Goal: Task Accomplishment & Management: Manage account settings

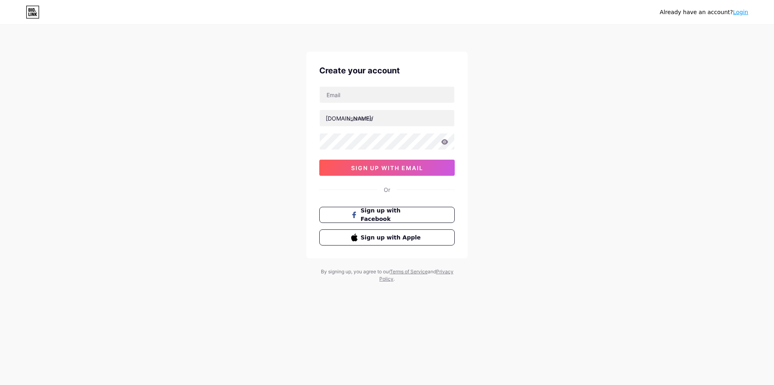
click at [367, 95] on input "text" at bounding box center [387, 95] width 135 height 16
type input "[EMAIL_ADDRESS][DOMAIN_NAME]"
click at [373, 115] on input "text" at bounding box center [387, 118] width 135 height 16
click at [375, 123] on input "text" at bounding box center [387, 118] width 135 height 16
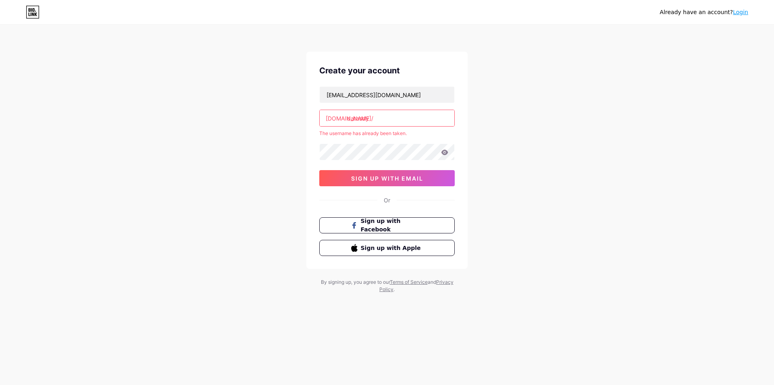
click at [430, 142] on div "[EMAIL_ADDRESS][DOMAIN_NAME] [DOMAIN_NAME]/ datasdy The username has already be…" at bounding box center [387, 136] width 136 height 100
click at [393, 115] on input "datasdy" at bounding box center [387, 118] width 135 height 16
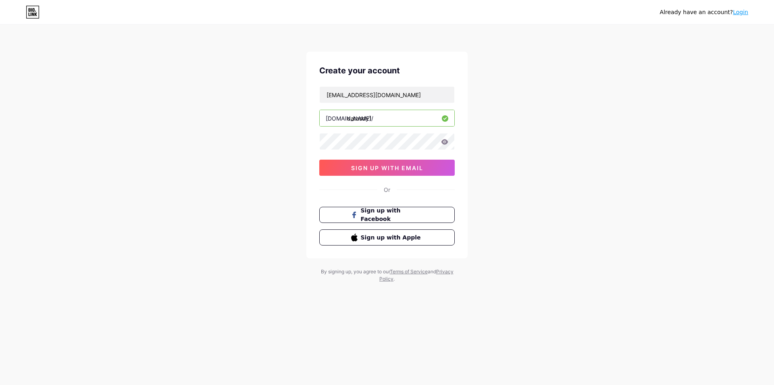
click at [393, 115] on input "datasdy1" at bounding box center [387, 118] width 135 height 16
type input "datasdy2025"
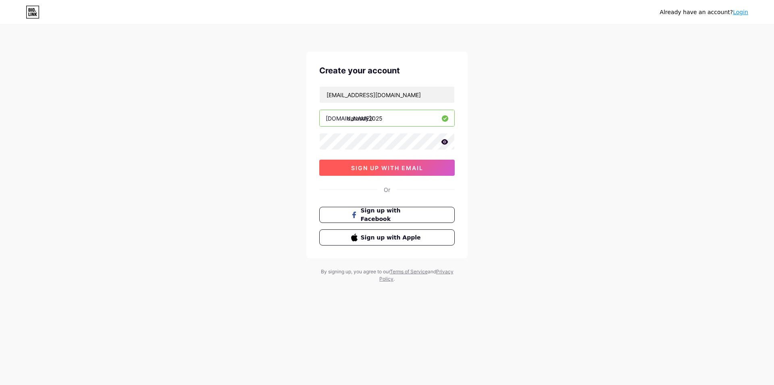
click at [386, 160] on button "sign up with email" at bounding box center [387, 168] width 136 height 16
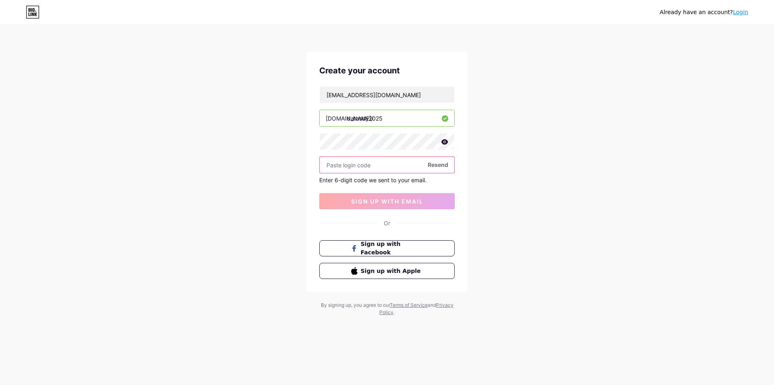
click at [410, 163] on input "text" at bounding box center [387, 165] width 135 height 16
paste input "[URL][DOMAIN_NAME]"
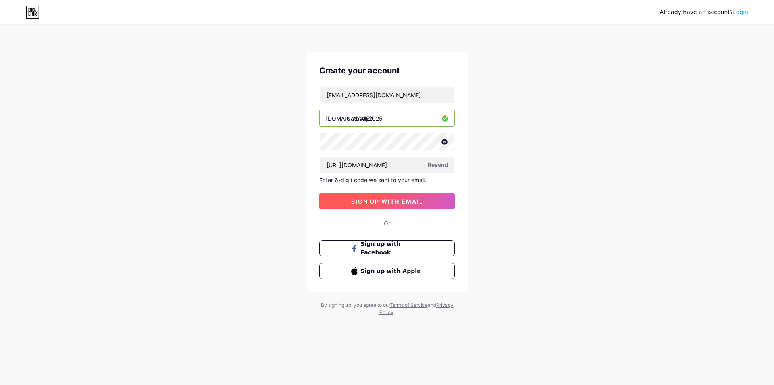
click at [391, 204] on span "sign up with email" at bounding box center [387, 201] width 72 height 7
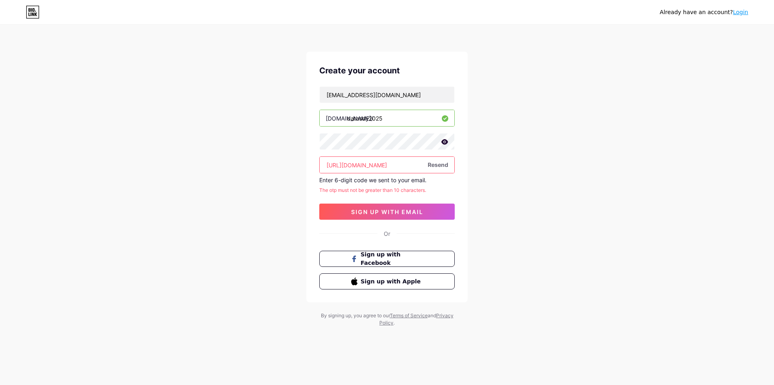
click at [367, 160] on input "[URL][DOMAIN_NAME]" at bounding box center [387, 165] width 135 height 16
paste input "931367"
type input "931367"
click at [374, 212] on span "sign up with email" at bounding box center [387, 212] width 72 height 7
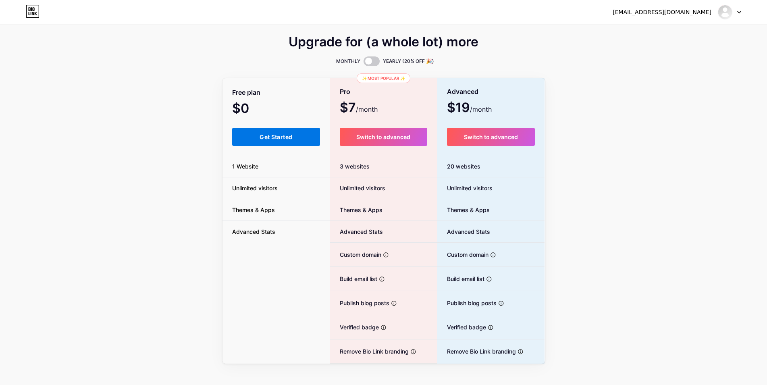
click at [293, 144] on button "Get Started" at bounding box center [276, 137] width 88 height 18
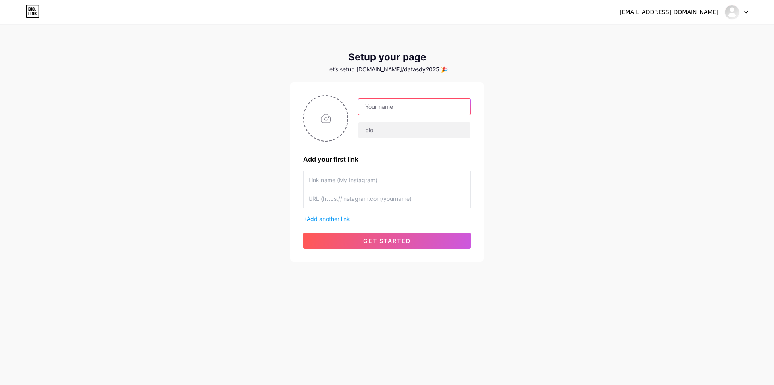
click at [394, 106] on input "text" at bounding box center [415, 107] width 112 height 16
type input "datasdy"
click at [409, 131] on input "text" at bounding box center [415, 130] width 112 height 16
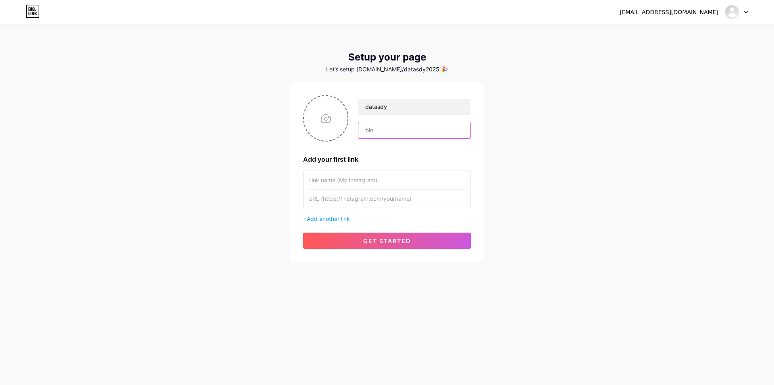
paste input "Data SDY adalah informasi yang memuat hasil keluaran Sydney Pools secara lengka…"
click at [592, 154] on div "[EMAIL_ADDRESS][DOMAIN_NAME] Dashboard Logout Setup your page Let’s setup [DOMA…" at bounding box center [387, 144] width 774 height 288
click at [404, 131] on input "Data SDY adalah informasi yang memuat hasil keluaran Sydney Pools secara lengka…" at bounding box center [415, 130] width 112 height 16
paste input "» Data Keluaran Sydney Pools Lengkap"
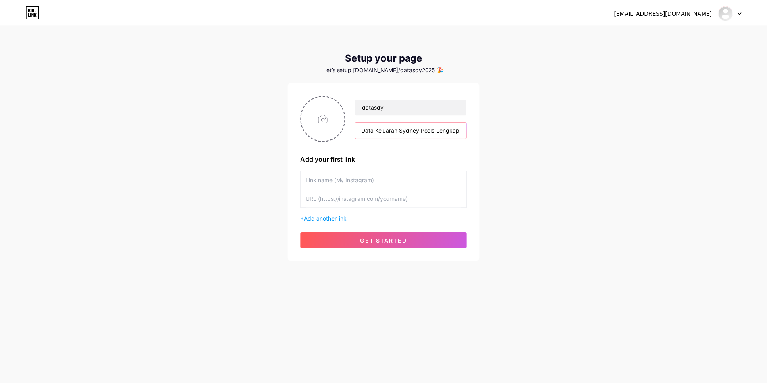
scroll to position [0, 32]
type input "Data SDY » Data Keluaran Sydney Pools Lengkap"
click at [524, 150] on div "[EMAIL_ADDRESS][DOMAIN_NAME] Dashboard Logout Setup your page Let’s setup [DOMA…" at bounding box center [387, 144] width 774 height 288
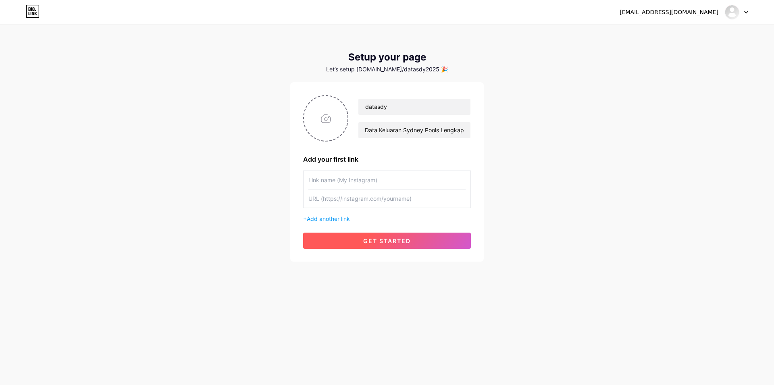
click at [398, 236] on button "get started" at bounding box center [387, 241] width 168 height 16
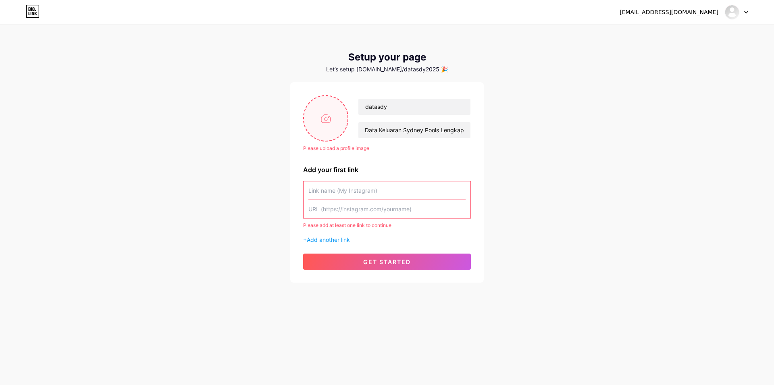
click at [319, 127] on input "file" at bounding box center [326, 118] width 44 height 45
type input "C:\fakepath\Gemini_Generated_Image_jlpishjlpishjlpi.png"
click at [321, 237] on span "Add another link" at bounding box center [328, 239] width 43 height 7
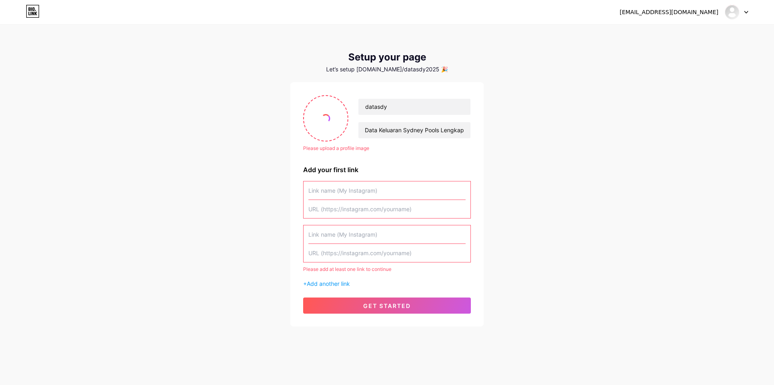
click at [355, 229] on input "text" at bounding box center [387, 234] width 157 height 18
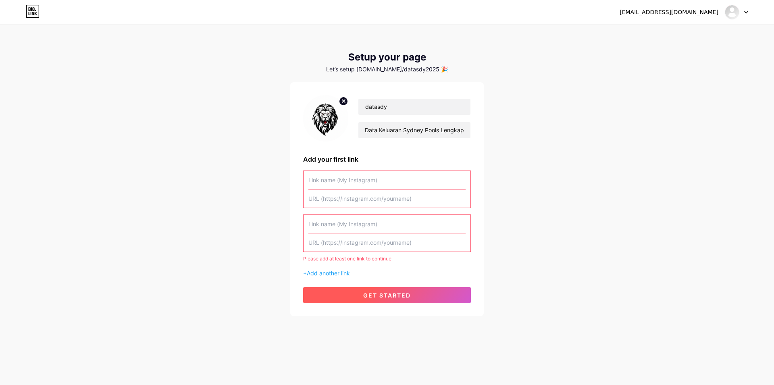
click at [367, 297] on span "get started" at bounding box center [387, 295] width 48 height 7
click at [407, 139] on div "datasdy Data SDY » Data Keluaran Sydney Pools Lengkap" at bounding box center [387, 118] width 168 height 46
click at [354, 161] on div "Add your first link" at bounding box center [387, 159] width 168 height 10
click at [329, 192] on input "text" at bounding box center [387, 199] width 157 height 18
paste input "[URL][DOMAIN_NAME]"
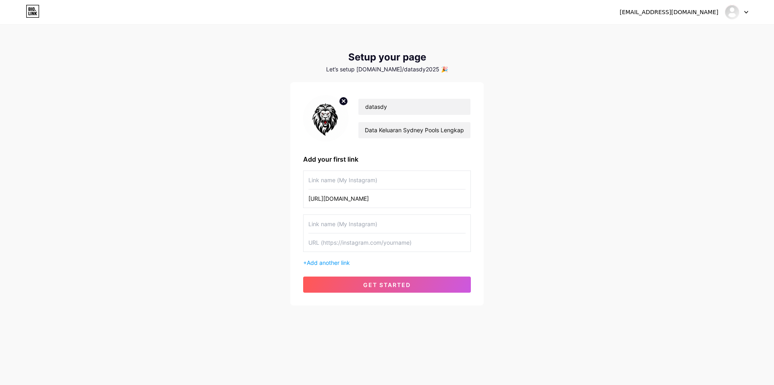
type input "[URL][DOMAIN_NAME]"
click at [358, 248] on input "text" at bounding box center [387, 243] width 157 height 18
paste input "[URL][DOMAIN_NAME]"
type input "[URL][DOMAIN_NAME]"
click at [338, 215] on input "text" at bounding box center [387, 224] width 157 height 18
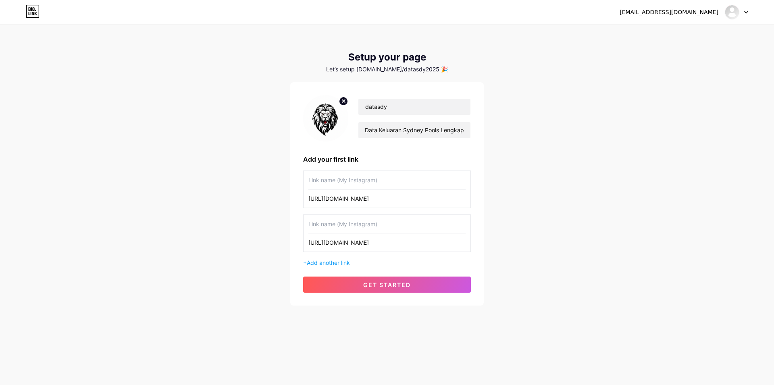
type input "D"
click at [345, 239] on input "[URL][DOMAIN_NAME]" at bounding box center [387, 243] width 157 height 18
click at [343, 181] on input "text" at bounding box center [387, 180] width 157 height 18
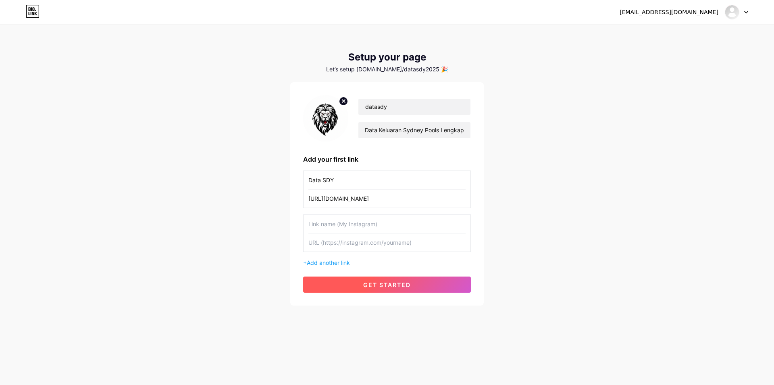
type input "Data SDY"
click at [396, 281] on button "get started" at bounding box center [387, 285] width 168 height 16
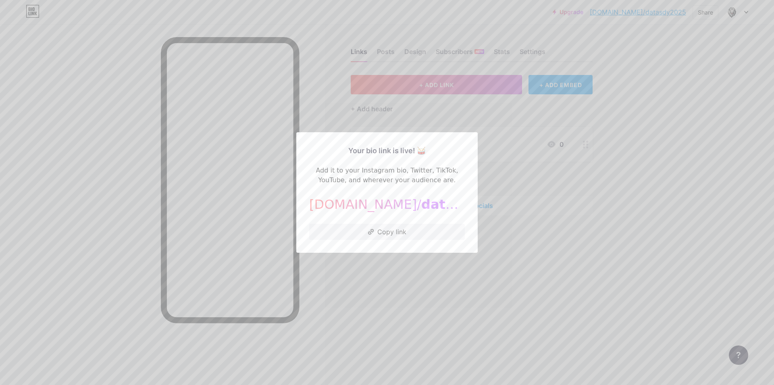
click at [551, 224] on div at bounding box center [387, 192] width 774 height 385
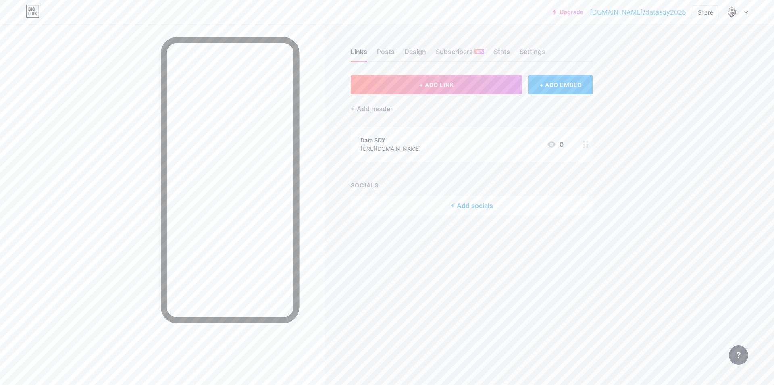
click at [651, 13] on link "[DOMAIN_NAME]/datasdy2025" at bounding box center [638, 12] width 96 height 10
click at [423, 86] on span "+ ADD LINK" at bounding box center [436, 84] width 35 height 7
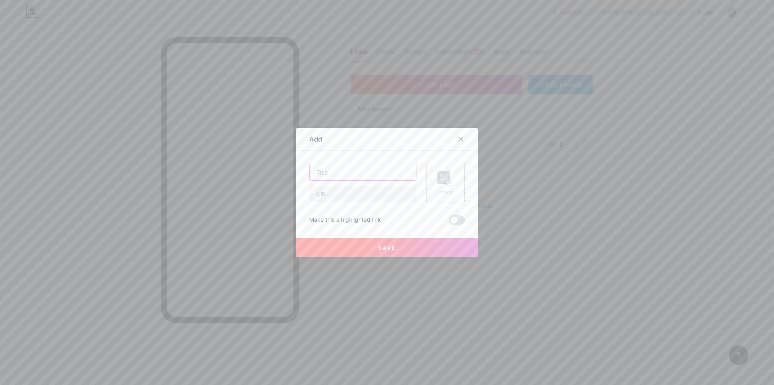
click at [343, 171] on input "text" at bounding box center [363, 172] width 106 height 16
click at [344, 196] on input "text" at bounding box center [363, 194] width 106 height 16
paste input "[URL][DOMAIN_NAME]"
type input "[URL][DOMAIN_NAME]"
click at [341, 173] on input "text" at bounding box center [363, 172] width 106 height 16
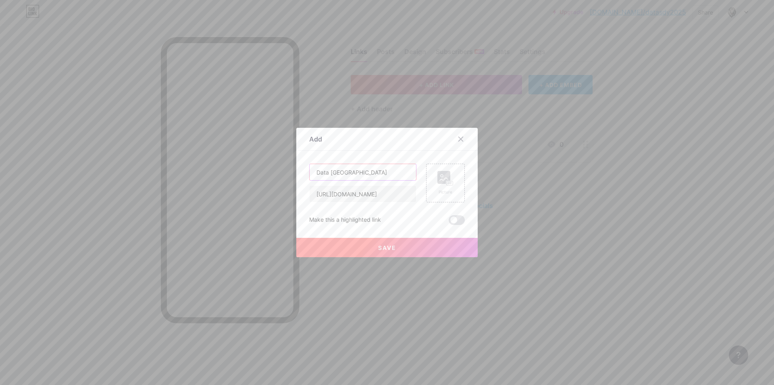
type input "Data [GEOGRAPHIC_DATA]"
click at [381, 252] on button "Save" at bounding box center [386, 247] width 181 height 19
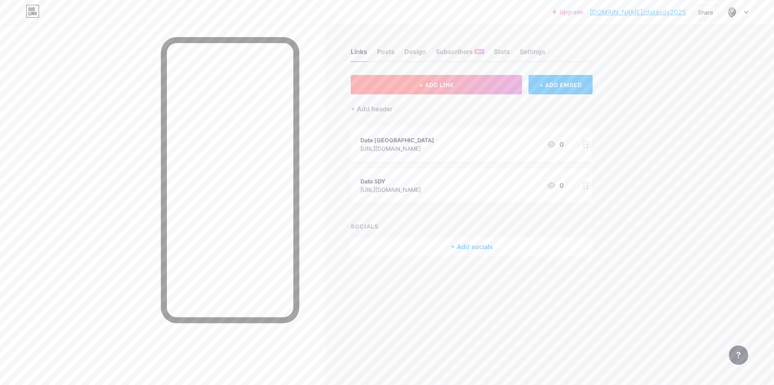
click at [445, 86] on span "+ ADD LINK" at bounding box center [436, 84] width 35 height 7
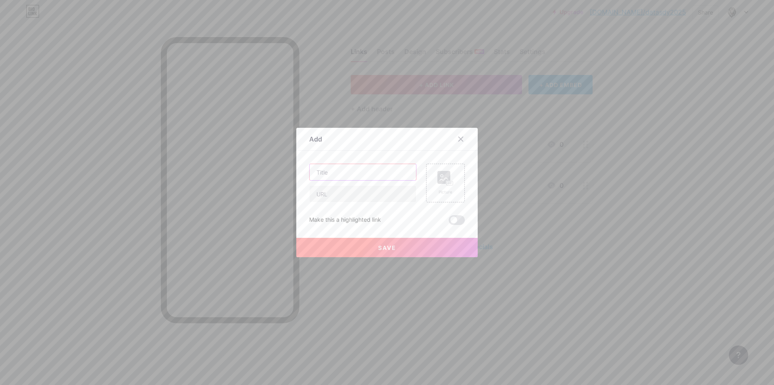
click at [342, 175] on input "text" at bounding box center [363, 172] width 106 height 16
click at [356, 174] on input "Data SDY 202" at bounding box center [363, 172] width 106 height 16
type input "Data SDY 2025"
click at [359, 197] on input "text" at bounding box center [363, 194] width 106 height 16
paste input "[URL][DOMAIN_NAME]"
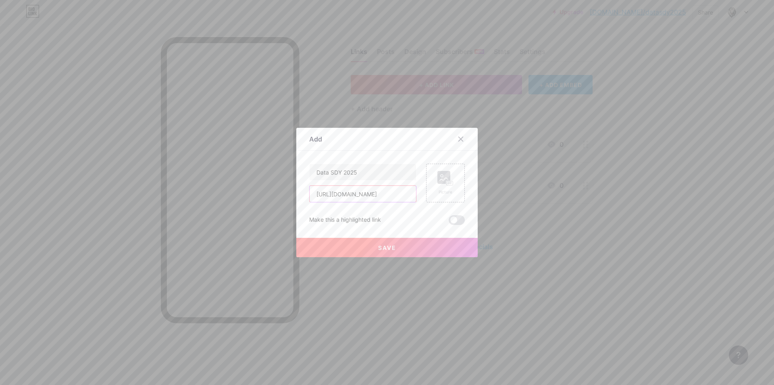
type input "[URL][DOMAIN_NAME]"
click at [379, 248] on span "Save" at bounding box center [387, 247] width 18 height 7
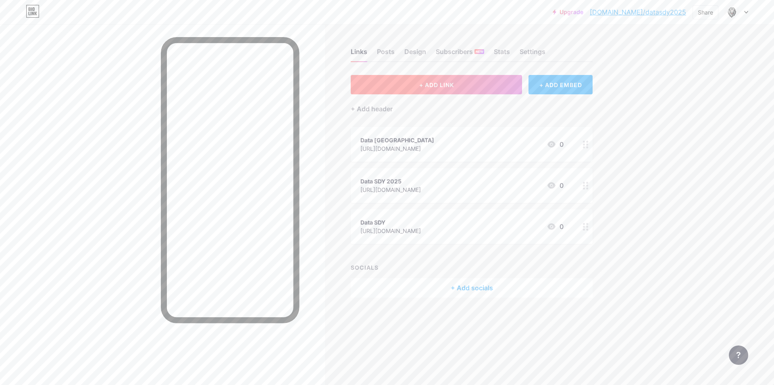
click at [435, 81] on span "+ ADD LINK" at bounding box center [436, 84] width 35 height 7
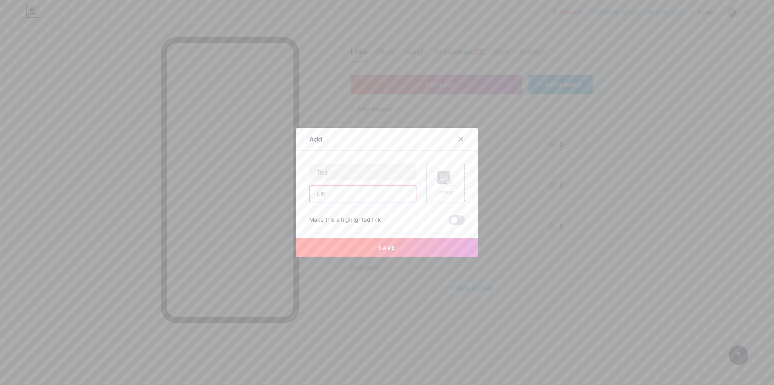
click at [329, 191] on input "text" at bounding box center [363, 194] width 106 height 16
paste input "[URL][DOMAIN_NAME]"
type input "[URL][DOMAIN_NAME]"
click at [329, 173] on input "text" at bounding box center [363, 172] width 106 height 16
type input "Data SGP 2025"
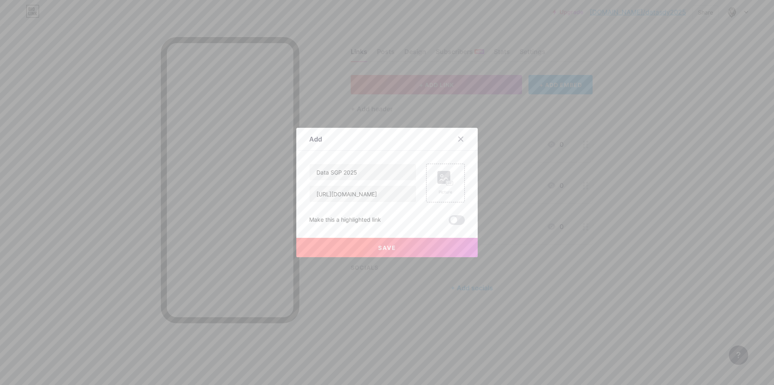
click at [391, 249] on span "Save" at bounding box center [387, 247] width 18 height 7
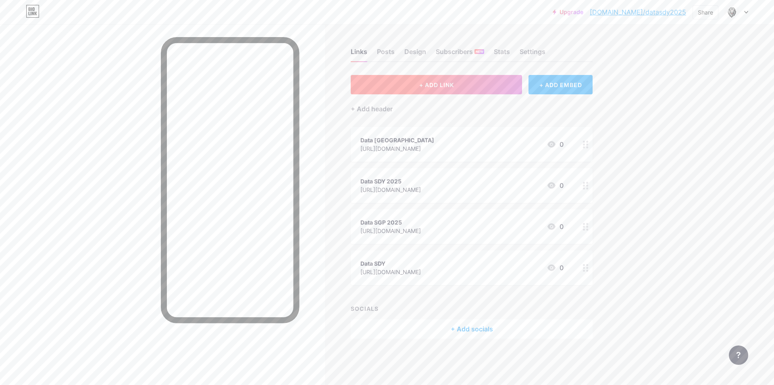
click at [451, 83] on span "+ ADD LINK" at bounding box center [436, 84] width 35 height 7
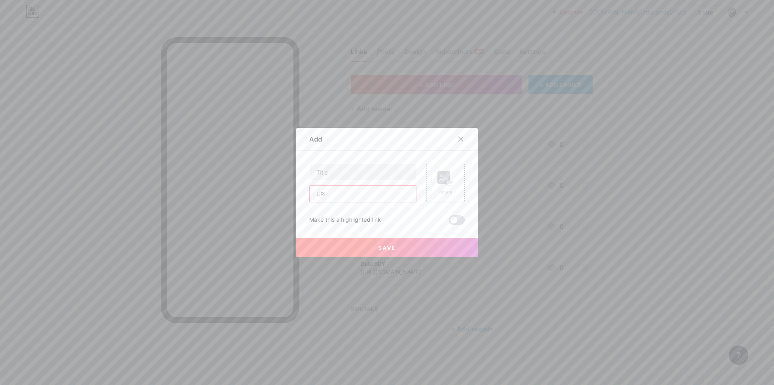
click at [338, 188] on input "text" at bounding box center [363, 194] width 106 height 16
paste input "[URL][DOMAIN_NAME]"
type input "[URL][DOMAIN_NAME]"
click at [338, 173] on input "text" at bounding box center [363, 172] width 106 height 16
type input "Data HK 2025"
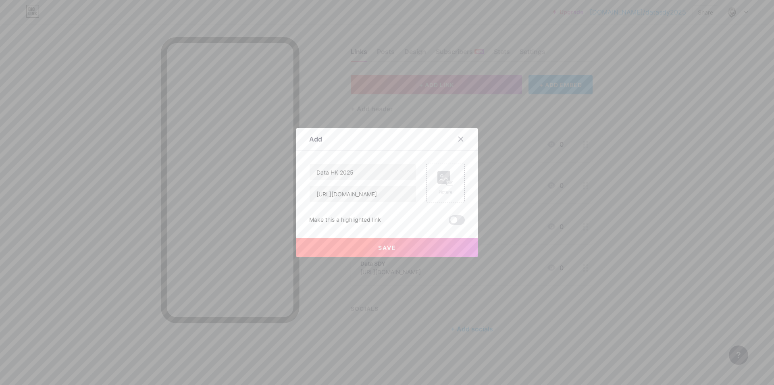
click at [388, 244] on button "Save" at bounding box center [386, 247] width 181 height 19
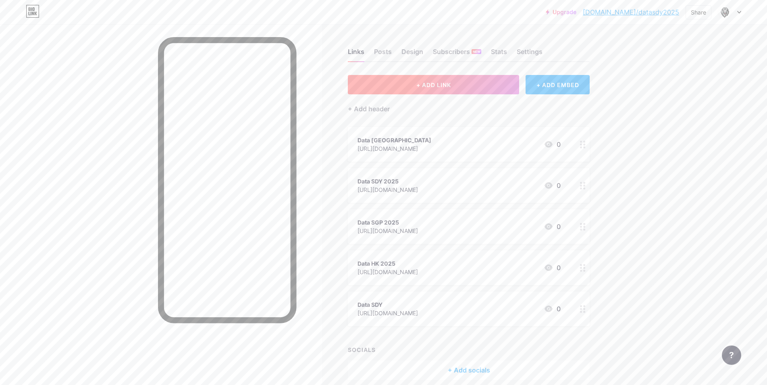
click at [410, 77] on button "+ ADD LINK" at bounding box center [433, 84] width 171 height 19
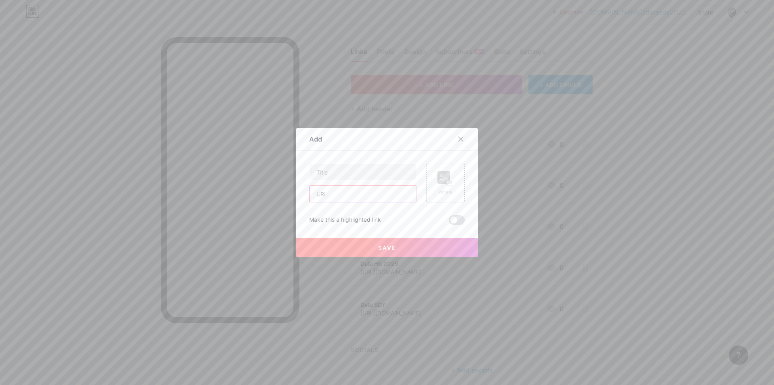
click at [328, 192] on input "text" at bounding box center [363, 194] width 106 height 16
paste input "[URL][DOMAIN_NAME]"
type input "[URL][DOMAIN_NAME]"
click at [326, 174] on input "text" at bounding box center [363, 172] width 106 height 16
type input "Data SDY Lotto"
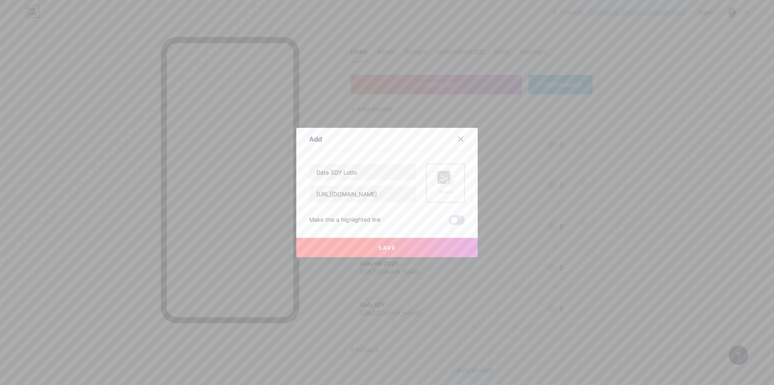
click at [374, 246] on button "Save" at bounding box center [386, 247] width 181 height 19
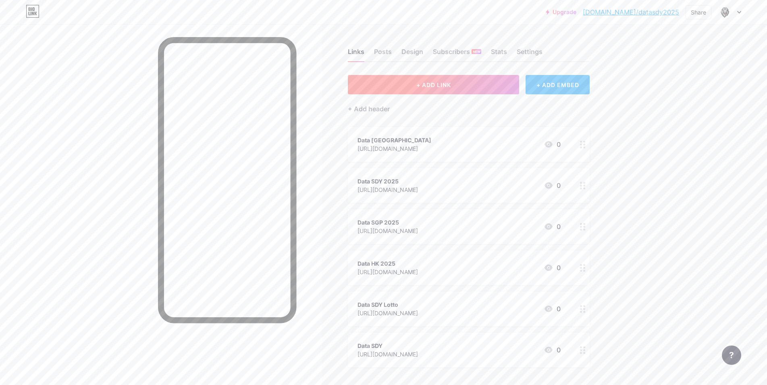
click at [439, 85] on span "+ ADD LINK" at bounding box center [434, 84] width 35 height 7
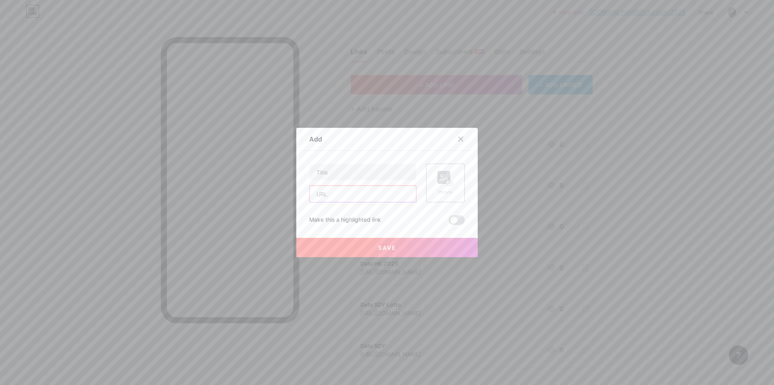
click at [349, 194] on input "text" at bounding box center [363, 194] width 106 height 16
paste input "[URL][DOMAIN_NAME]"
type input "[URL][DOMAIN_NAME]"
click at [349, 175] on input "text" at bounding box center [363, 172] width 106 height 16
type input "Data HK Lotto"
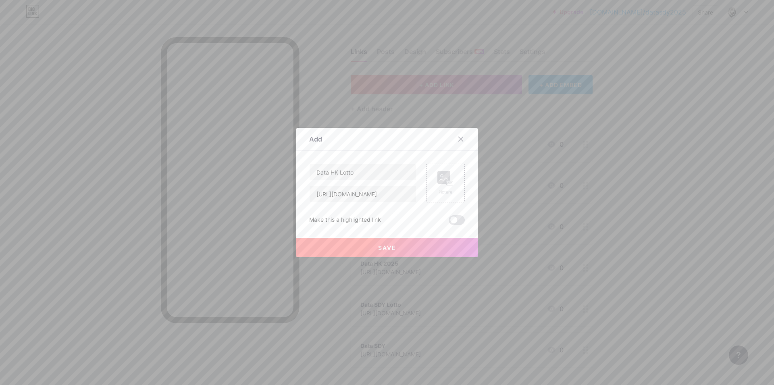
click at [395, 252] on button "Save" at bounding box center [386, 247] width 181 height 19
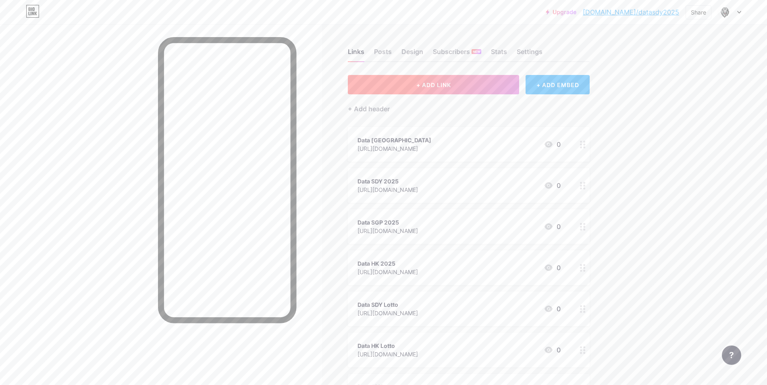
click at [440, 88] on button "+ ADD LINK" at bounding box center [433, 84] width 171 height 19
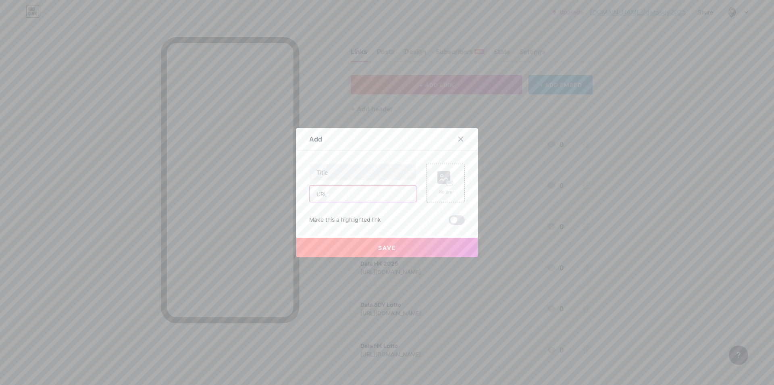
click at [336, 196] on input "text" at bounding box center [363, 194] width 106 height 16
paste input "[URL][DOMAIN_NAME]"
type input "[URL][DOMAIN_NAME]"
click at [337, 174] on input "text" at bounding box center [363, 172] width 106 height 16
type input "Data [GEOGRAPHIC_DATA] 2025"
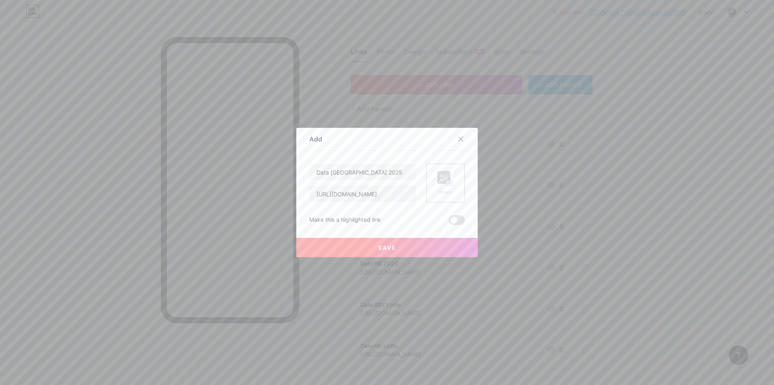
click at [422, 248] on button "Save" at bounding box center [386, 247] width 181 height 19
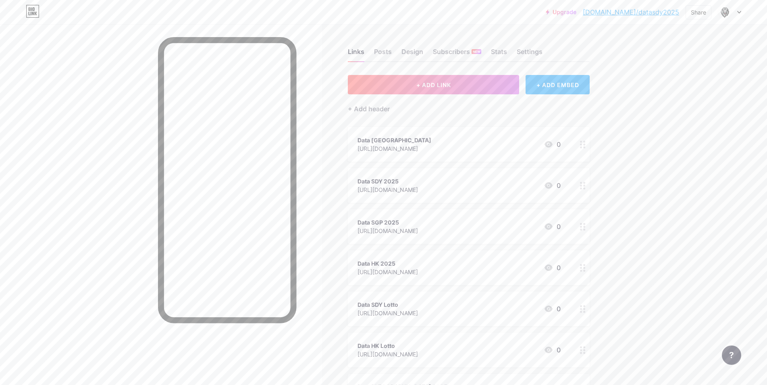
click at [577, 12] on link "Upgrade" at bounding box center [561, 12] width 31 height 6
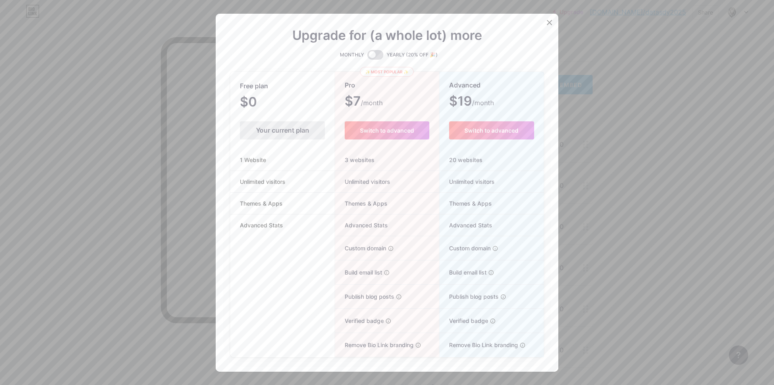
click at [376, 56] on span at bounding box center [375, 55] width 16 height 10
click at [367, 57] on input "checkbox" at bounding box center [367, 57] width 0 height 0
click at [367, 56] on span at bounding box center [375, 55] width 16 height 10
click at [367, 57] on input "checkbox" at bounding box center [367, 57] width 0 height 0
click at [377, 52] on span at bounding box center [375, 55] width 16 height 10
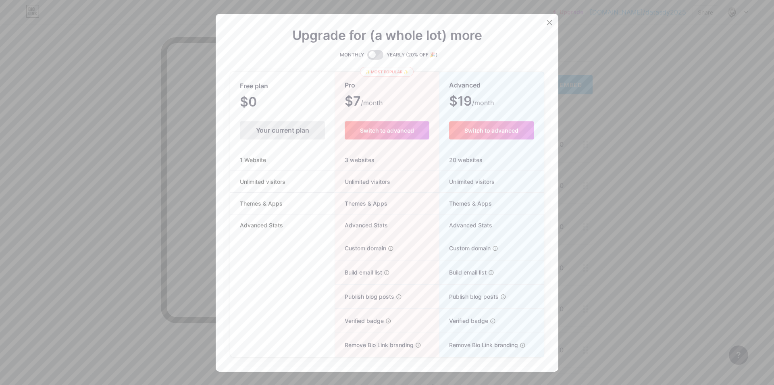
click at [367, 57] on input "checkbox" at bounding box center [367, 57] width 0 height 0
click at [367, 56] on span at bounding box center [375, 55] width 16 height 10
click at [367, 57] on input "checkbox" at bounding box center [367, 57] width 0 height 0
click at [380, 56] on div "MONTHLY YEARLY (20% OFF 🎉)" at bounding box center [387, 55] width 314 height 10
click at [375, 55] on span at bounding box center [375, 55] width 16 height 10
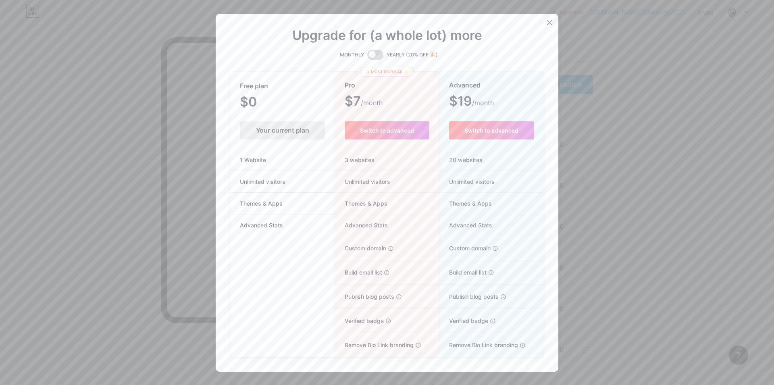
click at [367, 57] on input "checkbox" at bounding box center [367, 57] width 0 height 0
click at [367, 55] on span at bounding box center [375, 55] width 16 height 10
click at [367, 57] on input "checkbox" at bounding box center [367, 57] width 0 height 0
click at [548, 25] on icon at bounding box center [550, 22] width 4 height 4
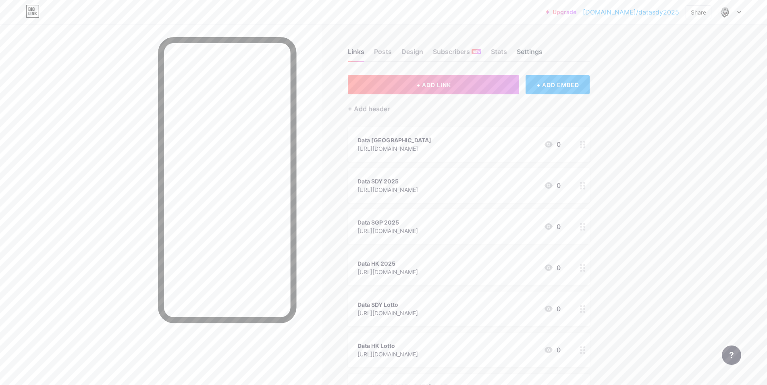
click at [525, 49] on div "Settings" at bounding box center [530, 54] width 26 height 15
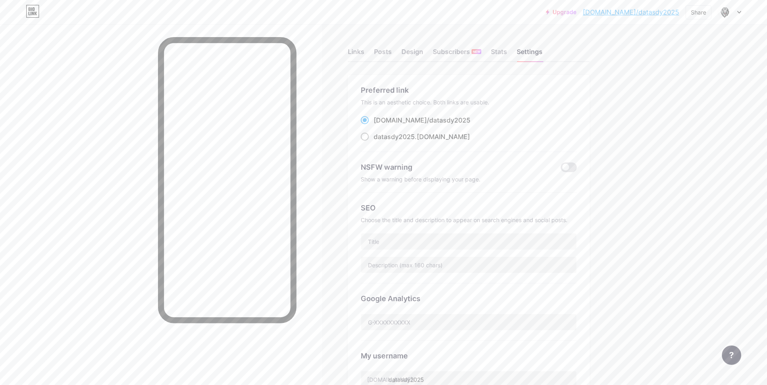
click at [405, 141] on div "datasdy2025 .[DOMAIN_NAME]" at bounding box center [422, 137] width 96 height 10
click at [379, 142] on input "datasdy2025 .[DOMAIN_NAME]" at bounding box center [376, 144] width 5 height 5
radio input "true"
click at [430, 120] on span "datasdy2025" at bounding box center [450, 120] width 41 height 8
click at [379, 125] on input "[DOMAIN_NAME]/ datasdy2025" at bounding box center [376, 127] width 5 height 5
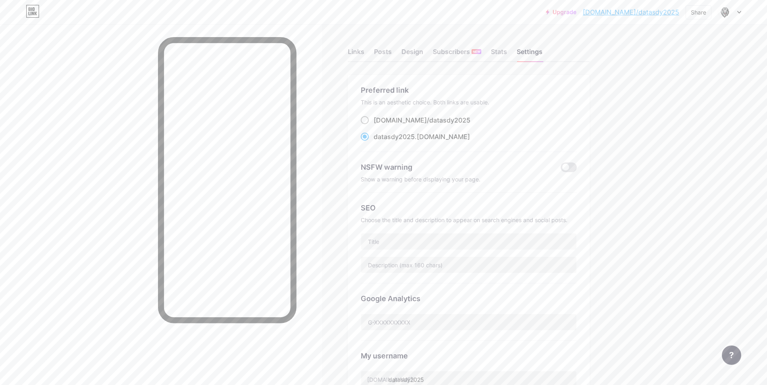
radio input "true"
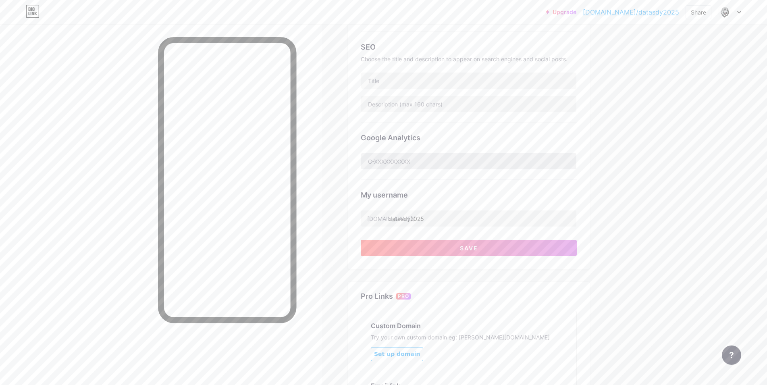
scroll to position [82, 0]
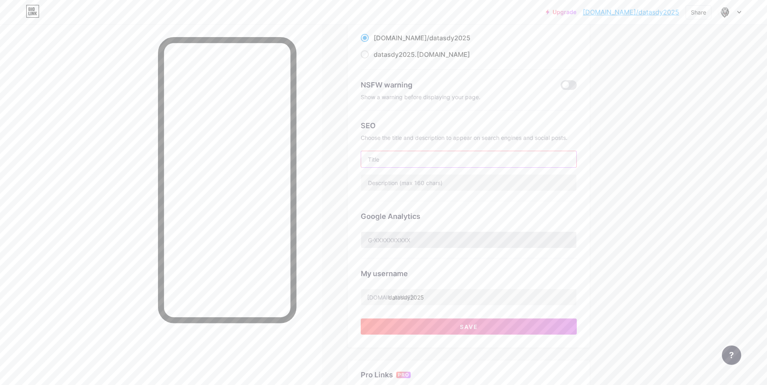
click at [430, 155] on input "text" at bounding box center [468, 159] width 215 height 16
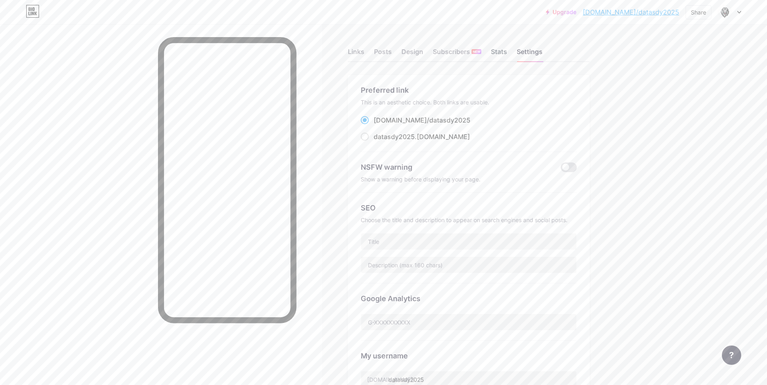
click at [496, 50] on div "Stats" at bounding box center [499, 54] width 16 height 15
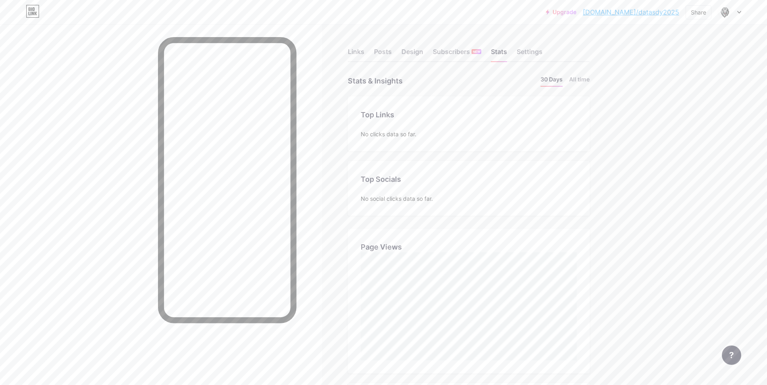
click at [656, 13] on link "[DOMAIN_NAME]/datasdy2025" at bounding box center [631, 12] width 96 height 10
click at [359, 48] on div "Links" at bounding box center [356, 54] width 17 height 15
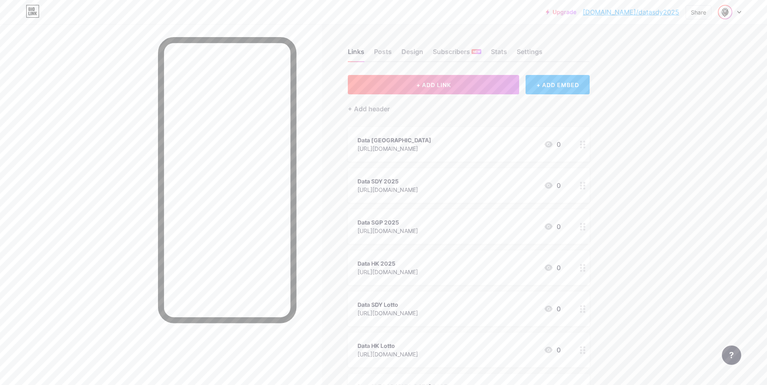
click at [728, 11] on img at bounding box center [725, 12] width 13 height 13
click at [683, 71] on div "+ Add a new page" at bounding box center [692, 70] width 90 height 8
